Goal: Find specific page/section: Find specific page/section

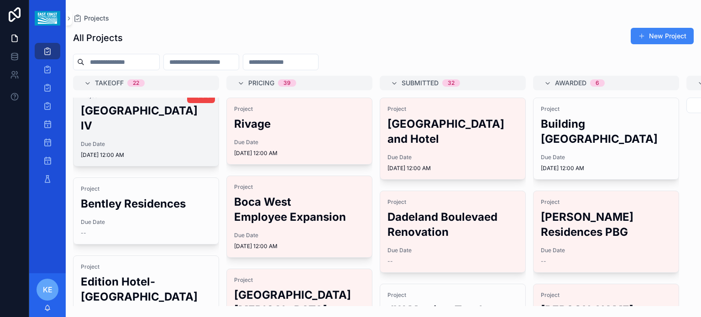
scroll to position [213, 0]
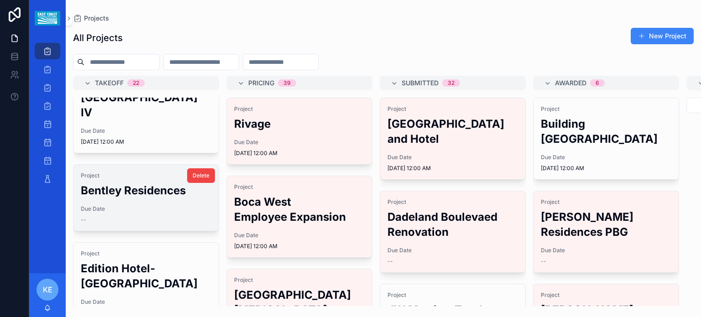
click at [154, 189] on h2 "Bentley Residences" at bounding box center [146, 190] width 131 height 15
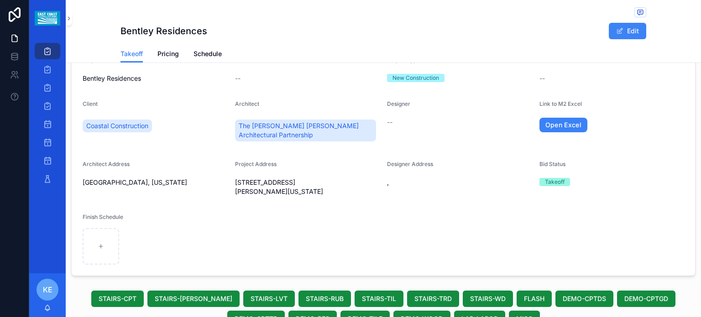
scroll to position [53, 0]
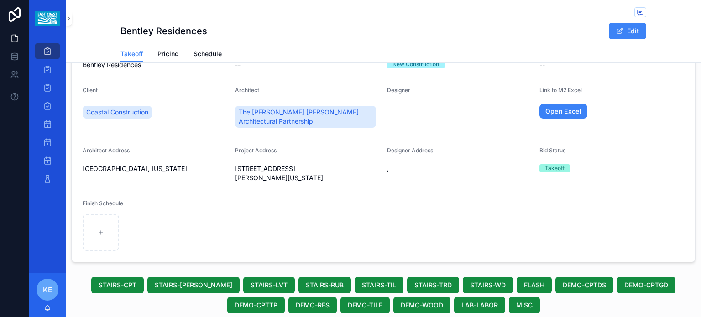
click at [322, 208] on form "Project Bentley Residences Due Date -- Project Type New Construction Second Pro…" at bounding box center [384, 147] width 624 height 230
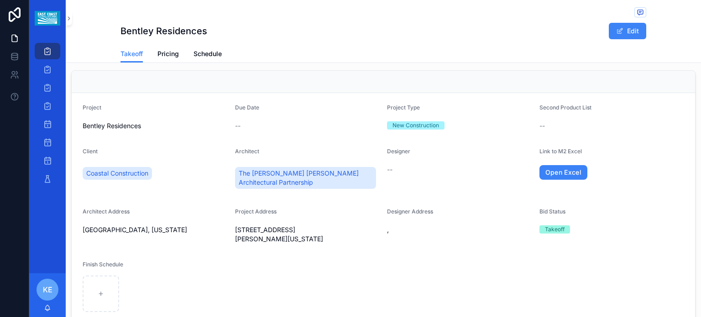
scroll to position [0, 0]
